Goal: Task Accomplishment & Management: Use online tool/utility

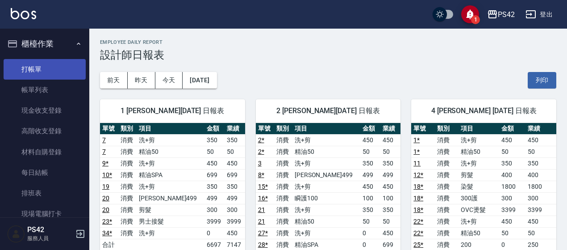
click at [43, 69] on link "打帳單" at bounding box center [45, 69] width 82 height 21
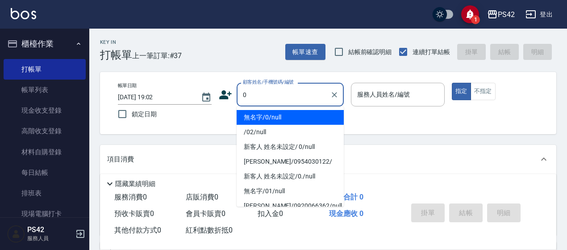
type input "0"
type input "2"
type input "無名字/0/null"
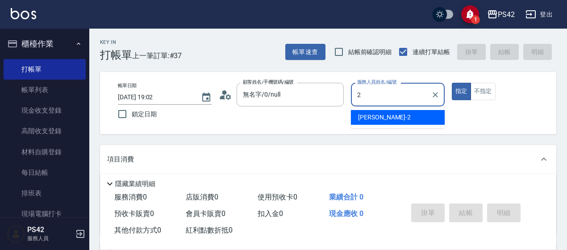
type input "[PERSON_NAME]-2"
type button "true"
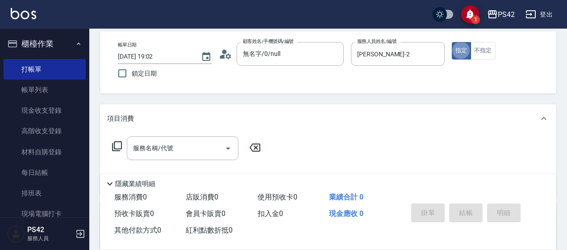
scroll to position [89, 0]
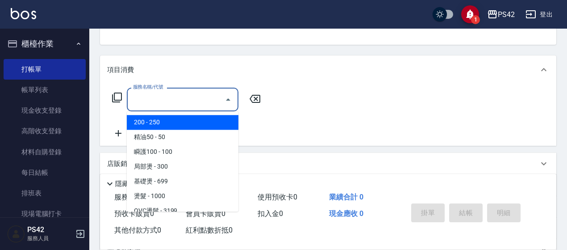
click at [171, 103] on input "服務名稱/代號" at bounding box center [176, 100] width 90 height 16
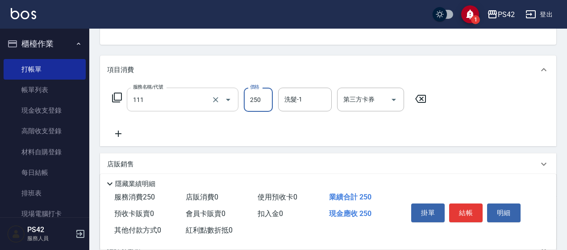
type input "200(111)"
type input "[PERSON_NAME]-33"
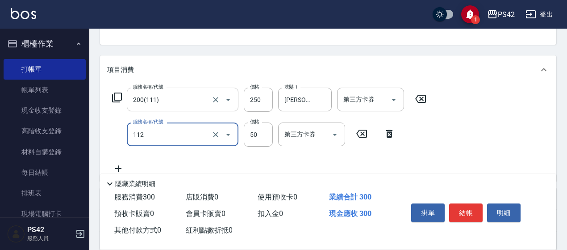
type input "精油50(112)"
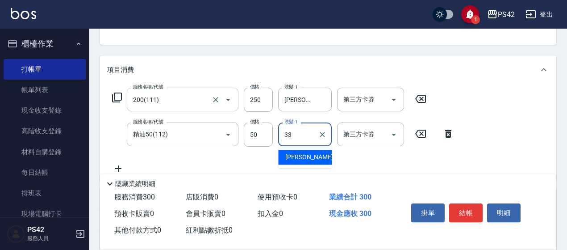
type input "[PERSON_NAME]-33"
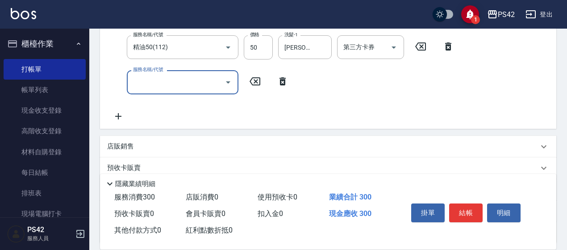
scroll to position [179, 0]
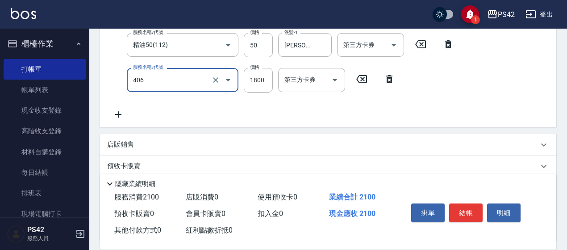
type input "鏡面二劑(406)"
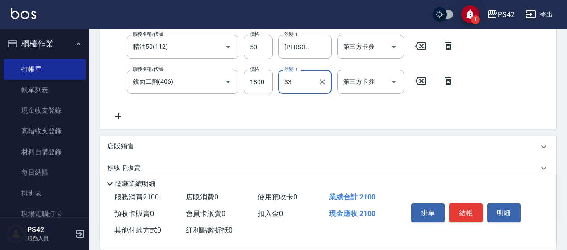
type input "[PERSON_NAME]-33"
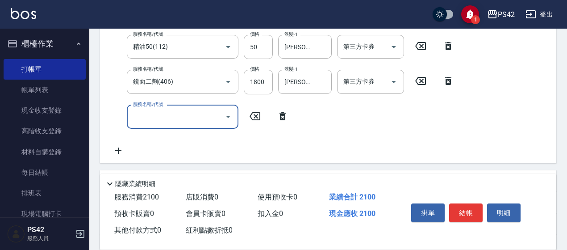
click at [194, 107] on div "服務名稱/代號" at bounding box center [183, 117] width 112 height 24
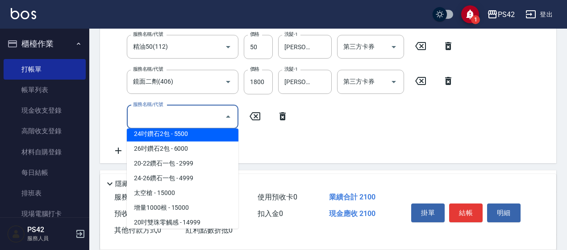
scroll to position [581, 0]
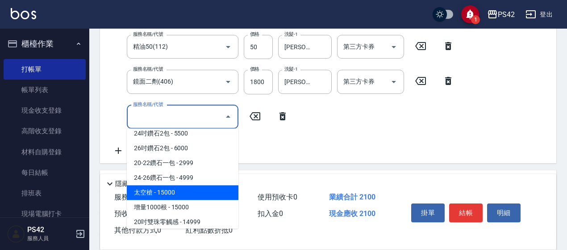
drag, startPoint x: 211, startPoint y: 153, endPoint x: 214, endPoint y: 193, distance: 40.7
click at [212, 196] on ul "200 - 250 精油50 - 50 瞬護100 - 100 局部燙 - 300 基礎燙 - 699 燙髮 - 1000 OVC燙髮 - 3199 OVC燙…" at bounding box center [183, 178] width 112 height 100
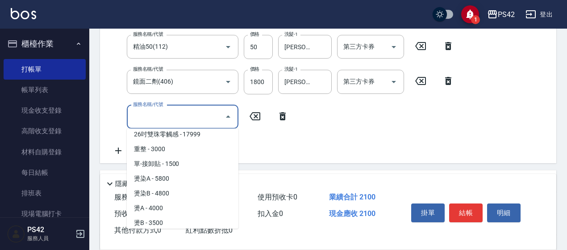
scroll to position [715, 0]
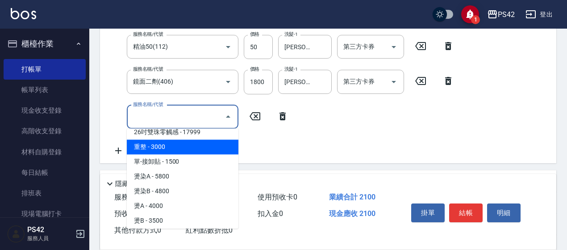
click at [212, 151] on span "重整 - 3000" at bounding box center [183, 146] width 112 height 15
type input "重整(714)"
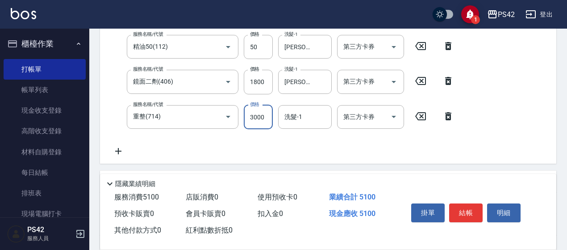
click at [259, 121] on input "3000" at bounding box center [258, 117] width 29 height 24
type input "6000"
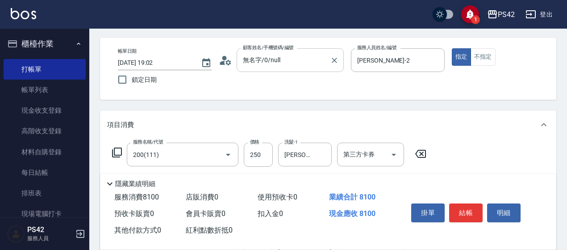
scroll to position [0, 0]
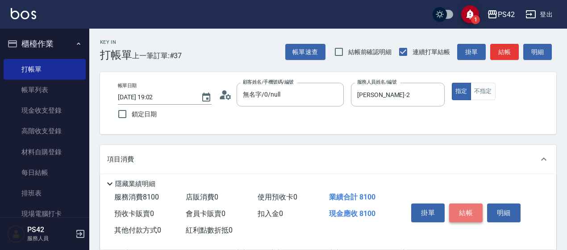
click at [472, 213] on button "結帳" at bounding box center [466, 212] width 34 height 19
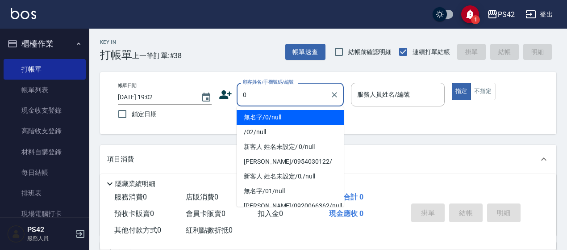
type input "0"
type input "2"
type input "無名字/0/null"
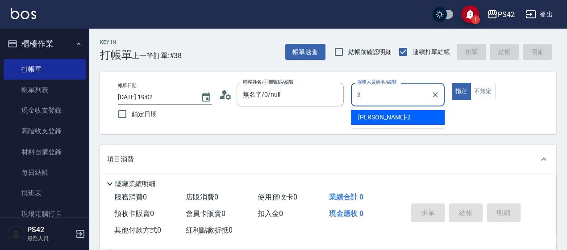
type input "[PERSON_NAME]-2"
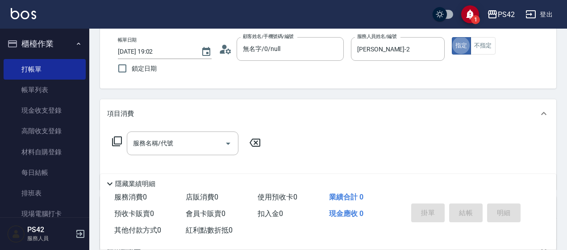
scroll to position [89, 0]
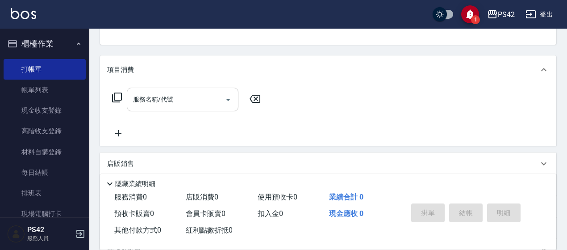
click at [193, 101] on input "服務名稱/代號" at bounding box center [176, 100] width 90 height 16
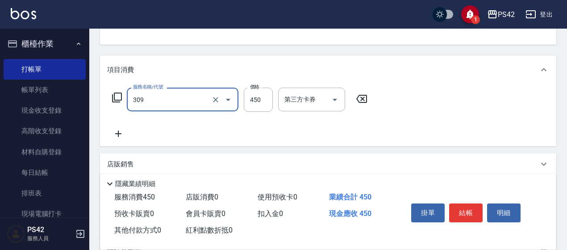
type input "洗+剪(309)"
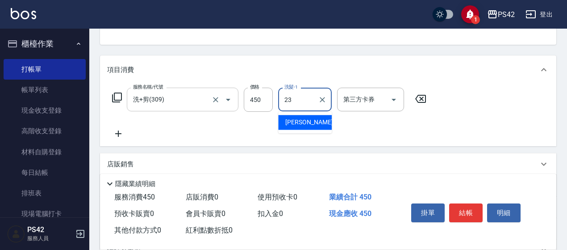
type input "[PERSON_NAME]-23"
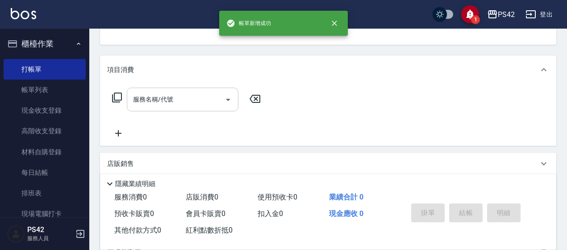
scroll to position [87, 0]
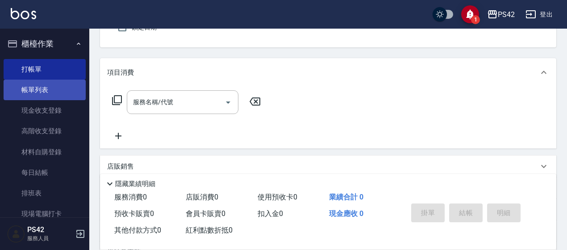
click at [26, 94] on link "帳單列表" at bounding box center [45, 90] width 82 height 21
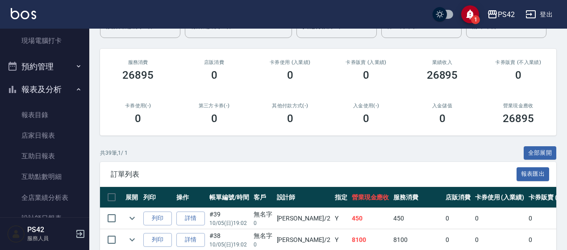
scroll to position [223, 0]
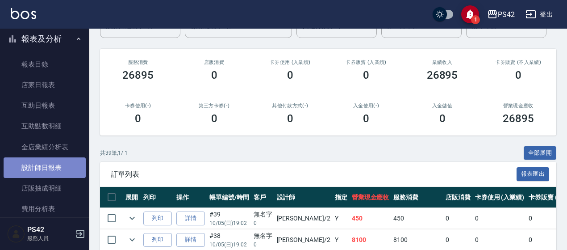
click at [60, 168] on link "設計師日報表" at bounding box center [45, 167] width 82 height 21
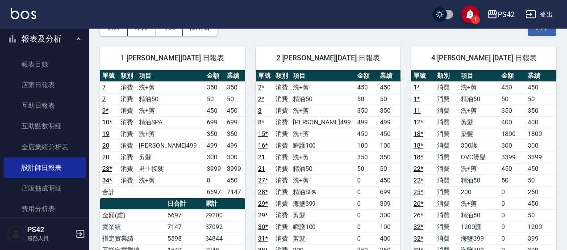
scroll to position [134, 0]
